Goal: Task Accomplishment & Management: Manage account settings

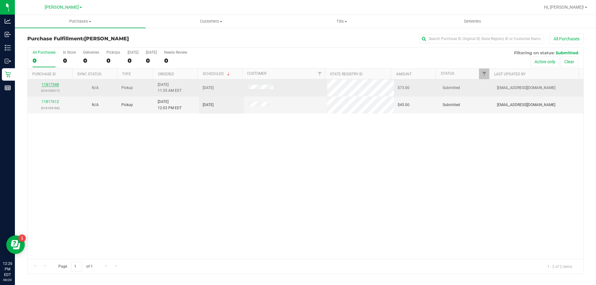
click at [47, 85] on link "11817548" at bounding box center [50, 85] width 17 height 4
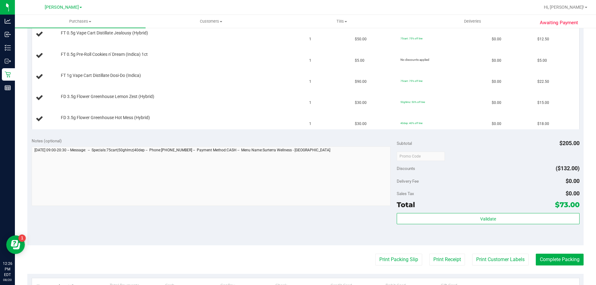
scroll to position [186, 0]
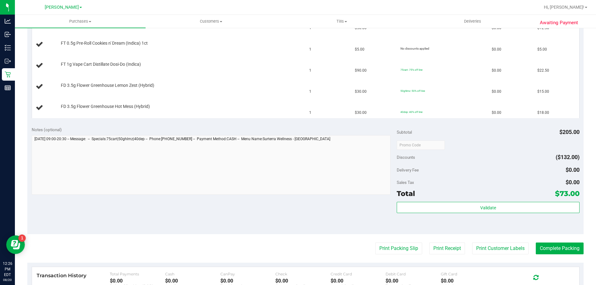
click at [368, 252] on div "Print Packing Slip Print Receipt Print Customer Labels Complete Packing" at bounding box center [305, 249] width 556 height 12
click at [386, 255] on purchase-details "Back Edit Purchase Cancel Purchase View Profile # 11817548 BioTrack ID: - Submi…" at bounding box center [305, 112] width 556 height 531
click at [391, 248] on button "Print Packing Slip" at bounding box center [398, 249] width 47 height 12
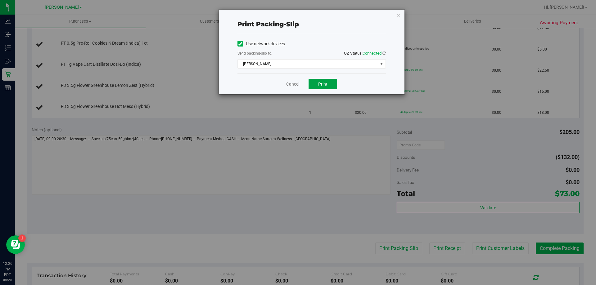
click at [319, 86] on span "Print" at bounding box center [322, 84] width 9 height 5
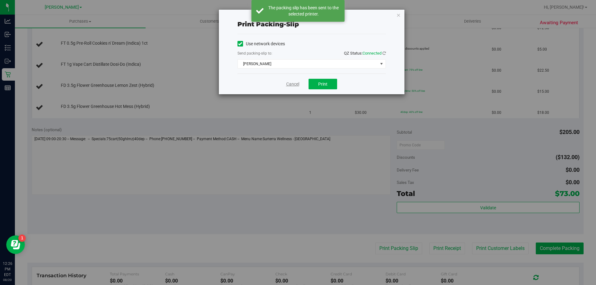
click at [291, 87] on link "Cancel" at bounding box center [292, 84] width 13 height 7
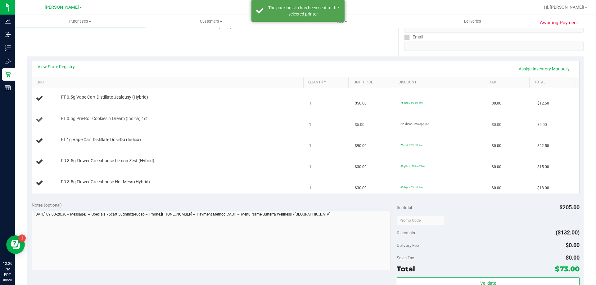
scroll to position [93, 0]
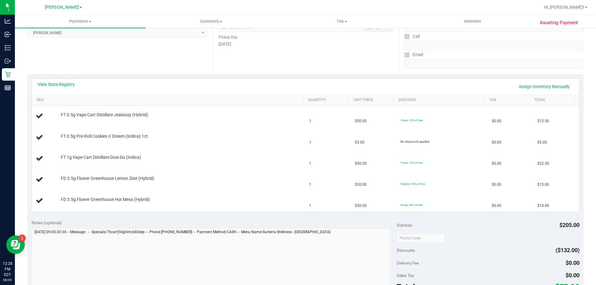
click at [314, 82] on div "View State Registry Assign Inventory Manually" at bounding box center [306, 86] width 536 height 11
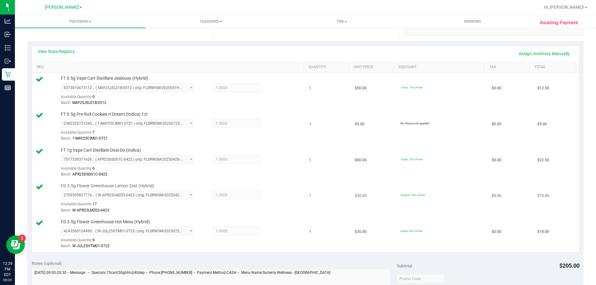
scroll to position [217, 0]
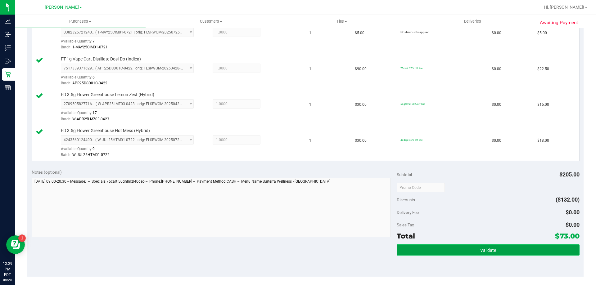
click at [460, 246] on button "Validate" at bounding box center [487, 249] width 182 height 11
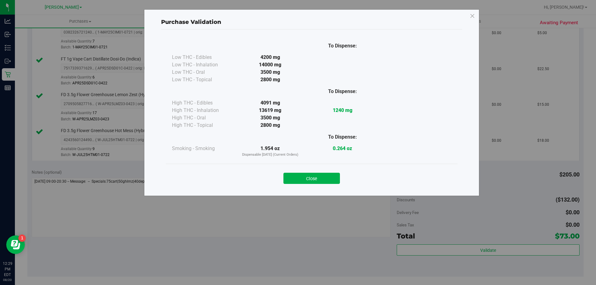
click at [303, 185] on div "Close" at bounding box center [312, 176] width 292 height 25
click at [304, 185] on div "Close" at bounding box center [312, 176] width 292 height 25
click at [307, 181] on button "Close" at bounding box center [311, 178] width 56 height 11
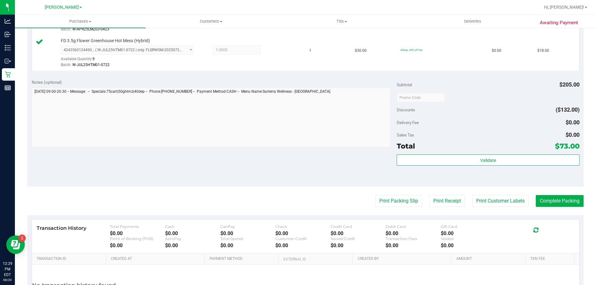
scroll to position [341, 0]
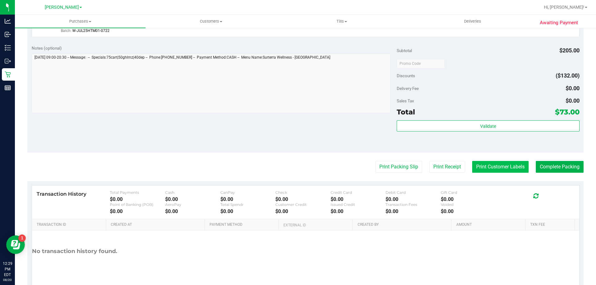
click at [475, 170] on button "Print Customer Labels" at bounding box center [500, 167] width 56 height 12
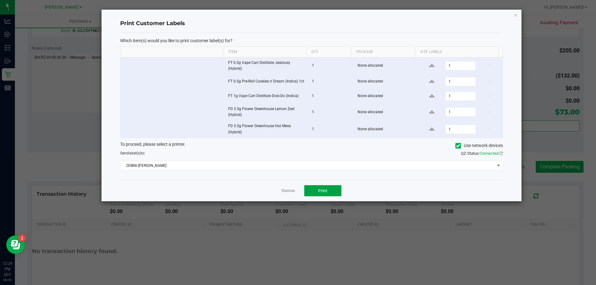
click at [320, 190] on span "Print" at bounding box center [322, 190] width 9 height 5
click at [284, 190] on link "Dismiss" at bounding box center [287, 190] width 13 height 5
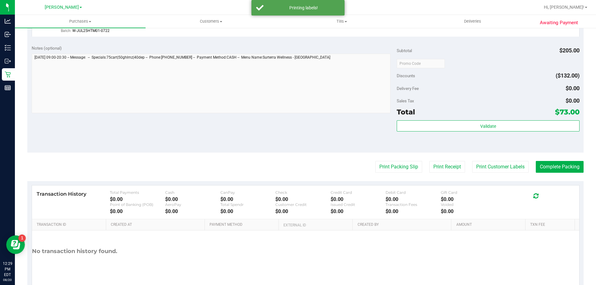
click at [536, 169] on button "Complete Packing" at bounding box center [559, 167] width 48 height 12
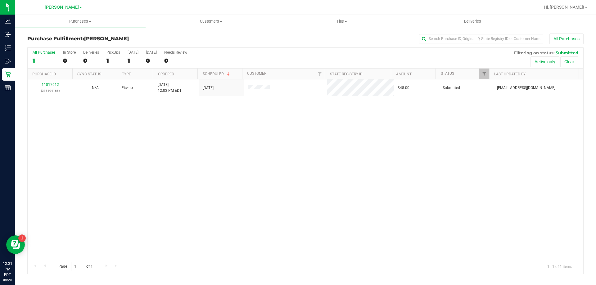
click at [199, 139] on div "11817612 (316194166) N/A Pickup [DATE] 12:03 PM EDT 8/20/2025 $45.00 Submitted …" at bounding box center [305, 169] width 555 height 180
click at [280, 46] on div "Purchase Fulfillment: [GEOGRAPHIC_DATA][PERSON_NAME] All Purchases" at bounding box center [305, 40] width 556 height 14
click at [242, 151] on div "11817612 (316194166) N/A Pickup [DATE] 12:03 PM EDT 8/20/2025 $45.00 Submitted …" at bounding box center [305, 169] width 555 height 180
click at [255, 42] on div "All Purchases" at bounding box center [397, 38] width 371 height 11
click at [374, 243] on div "11817612 (316194166) N/A Pickup [DATE] 12:03 PM EDT 8/20/2025 $45.00 Submitted …" at bounding box center [305, 169] width 555 height 180
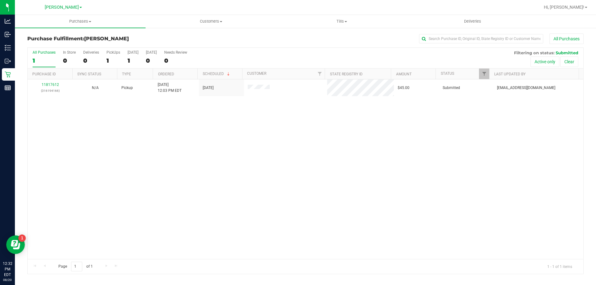
click at [303, 190] on div "11817612 (316194166) N/A Pickup [DATE] 12:03 PM EDT 8/20/2025 $45.00 Submitted …" at bounding box center [305, 169] width 555 height 180
click at [207, 209] on div "11817911 (316201126) N/A Pickup [DATE] 12:42 PM EDT 8/20/2025 $28.00 Submitted …" at bounding box center [305, 169] width 555 height 180
